Goal: Check status: Check status

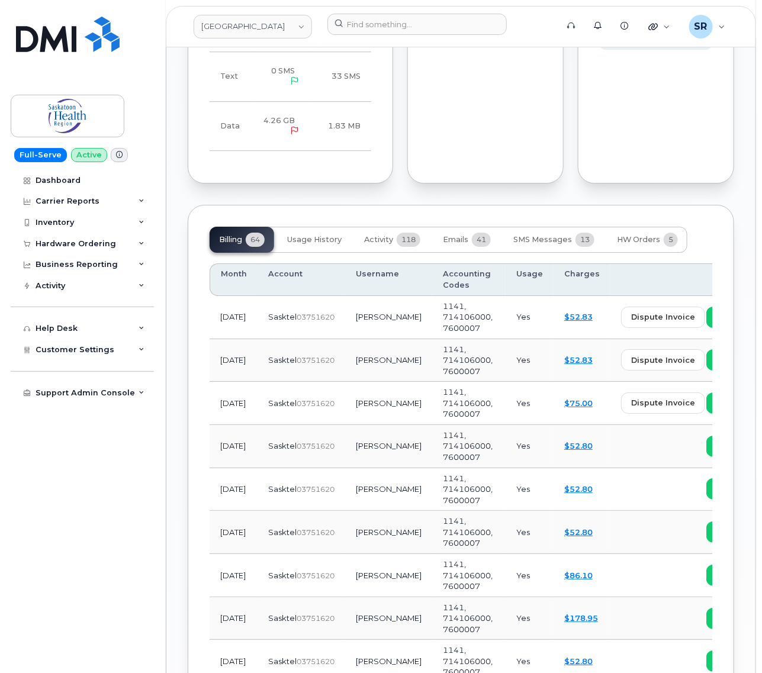
scroll to position [1184, 0]
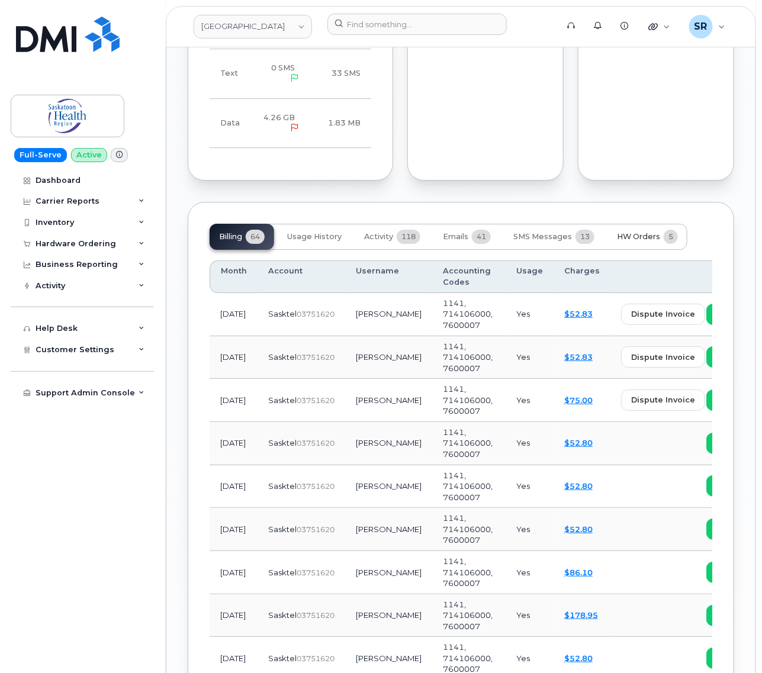
click at [617, 232] on span "HW Orders" at bounding box center [638, 236] width 43 height 9
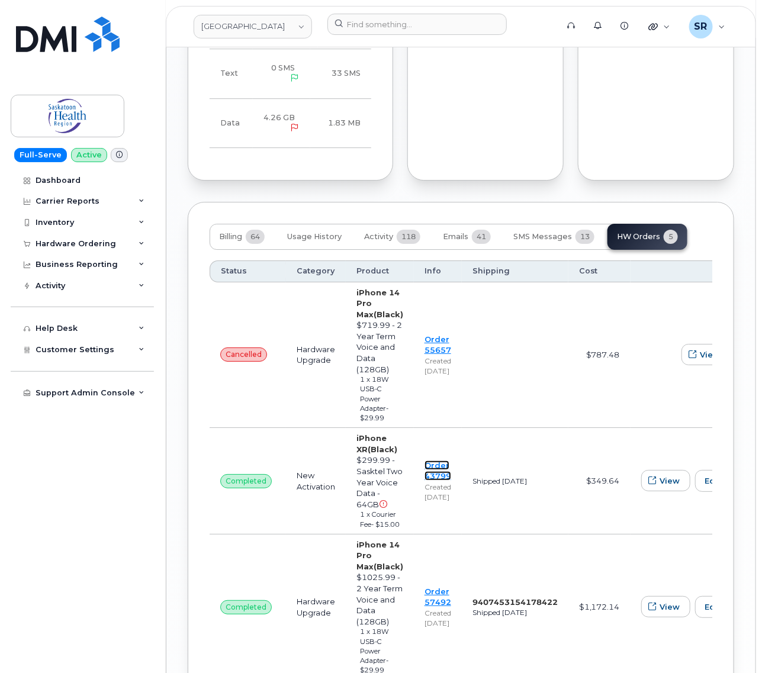
click at [424, 480] on link "Order 43799" at bounding box center [437, 470] width 27 height 21
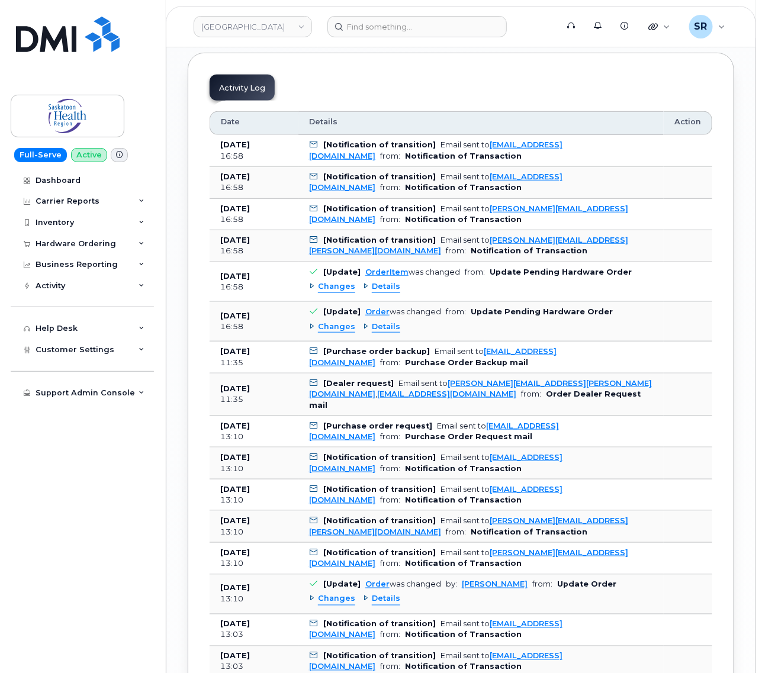
scroll to position [1702, 0]
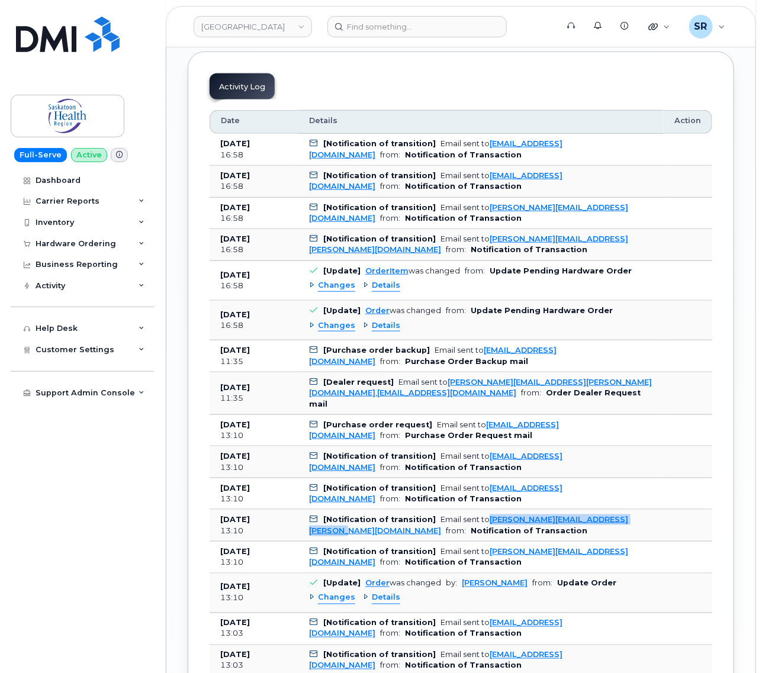
drag, startPoint x: 305, startPoint y: 574, endPoint x: 466, endPoint y: 572, distance: 161.0
click at [466, 542] on td "[Notification of transition] Email sent to Ahmed.Mostafa@saskhealthauthority.ca…" at bounding box center [480, 526] width 365 height 32
copy link "Ahmed.Mostafa@saskhealthauthority.ca"
